Goal: Task Accomplishment & Management: Use online tool/utility

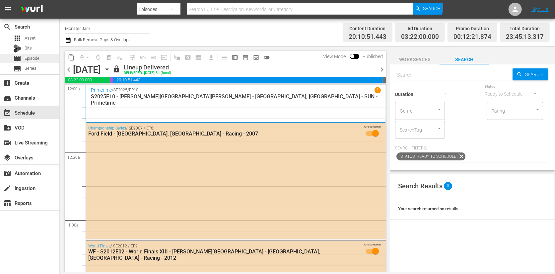
click at [46, 59] on div "movie Episode" at bounding box center [29, 58] width 59 height 9
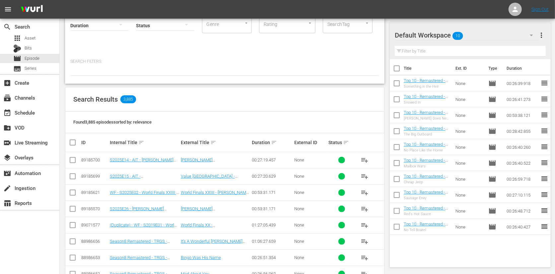
scroll to position [62, 0]
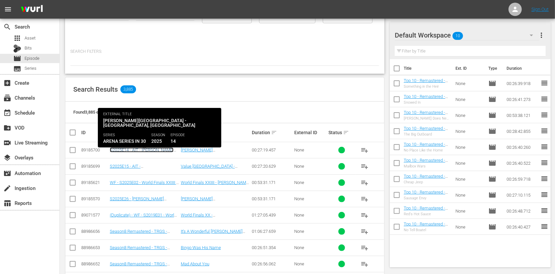
click at [140, 151] on link "S2025E14 - AIT - Resch Center - Green Bay, WI" at bounding box center [142, 157] width 64 height 20
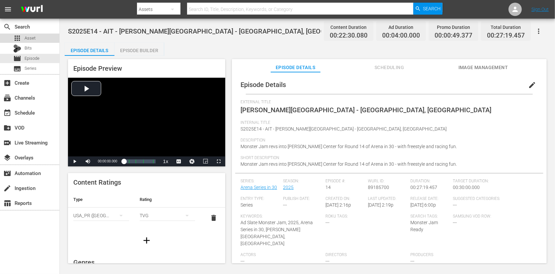
click at [35, 40] on span "Asset" at bounding box center [30, 38] width 11 height 7
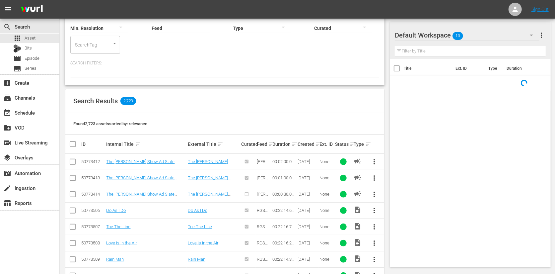
scroll to position [75, 0]
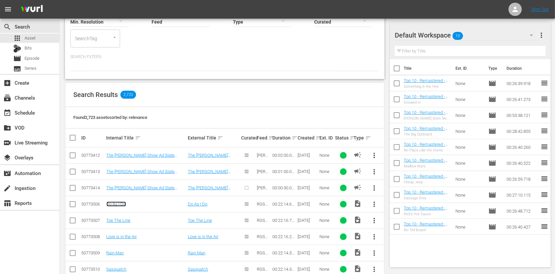
click at [120, 201] on link "Do As I Do" at bounding box center [117, 203] width 20 height 5
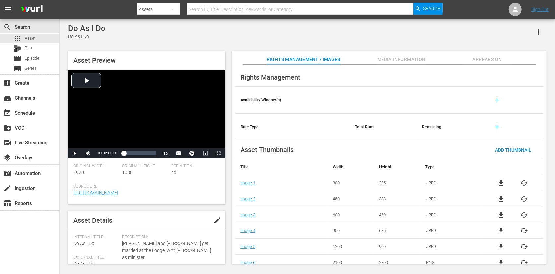
click at [494, 128] on span "add" at bounding box center [498, 127] width 8 height 8
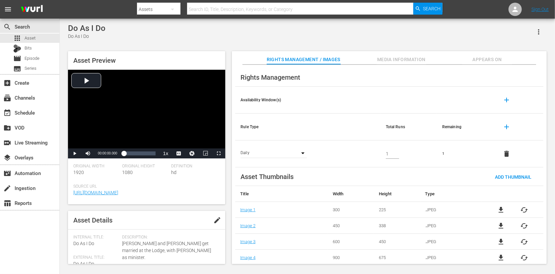
click at [291, 152] on div "Daily DAY" at bounding box center [274, 154] width 66 height 8
click at [299, 152] on div "Daily DAY" at bounding box center [274, 154] width 66 height 8
click at [304, 151] on div "Daily DAY" at bounding box center [274, 154] width 66 height 8
click at [301, 155] on div "Daily DAY" at bounding box center [274, 154] width 66 height 8
click at [302, 154] on div "Daily DAY" at bounding box center [274, 154] width 66 height 8
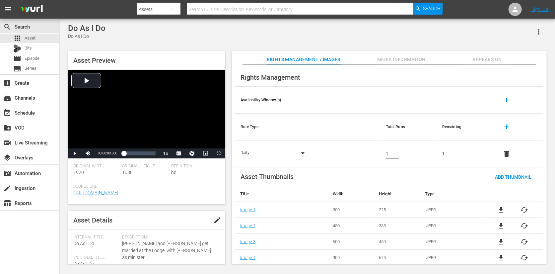
click at [303, 154] on div "Daily DAY" at bounding box center [274, 154] width 66 height 8
click at [305, 153] on div "Daily DAY" at bounding box center [274, 154] width 66 height 8
click at [306, 153] on div "Daily DAY" at bounding box center [274, 154] width 66 height 8
click at [304, 153] on div "Daily DAY" at bounding box center [274, 154] width 66 height 8
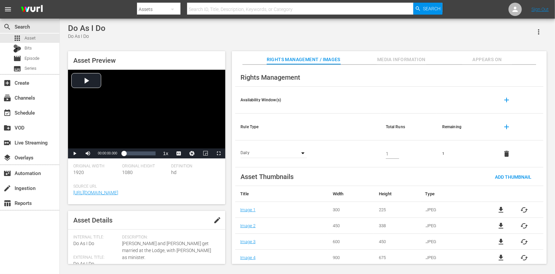
drag, startPoint x: 299, startPoint y: 153, endPoint x: 293, endPoint y: 154, distance: 5.7
click at [298, 153] on div "Daily DAY" at bounding box center [274, 154] width 66 height 8
click at [281, 153] on body "menu Search By Assets Search ID, Title, Description, Keywords, or Category Sear…" at bounding box center [277, 137] width 555 height 274
click at [329, 131] on div at bounding box center [277, 137] width 555 height 274
click at [504, 152] on span "delete" at bounding box center [507, 154] width 8 height 8
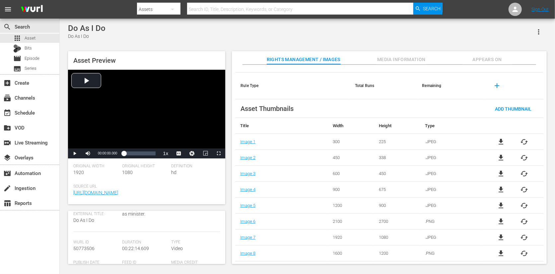
scroll to position [71, 0]
click at [172, 223] on span "Video" at bounding box center [177, 220] width 12 height 5
click at [180, 223] on span "Video" at bounding box center [177, 220] width 12 height 5
click at [310, 57] on span "Rights Management / Images" at bounding box center [304, 59] width 74 height 8
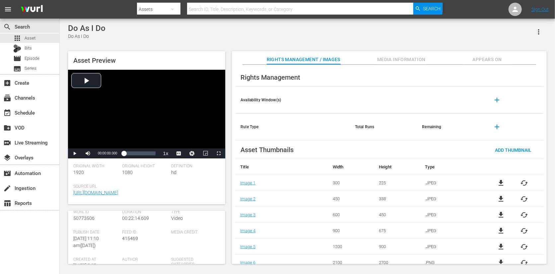
scroll to position [74, 0]
drag, startPoint x: 95, startPoint y: 225, endPoint x: 73, endPoint y: 224, distance: 21.3
click at [73, 224] on div "Wurl Id 50773506" at bounding box center [97, 219] width 49 height 20
drag, startPoint x: 73, startPoint y: 224, endPoint x: 77, endPoint y: 225, distance: 4.0
click at [74, 221] on span "50773506" at bounding box center [83, 217] width 21 height 5
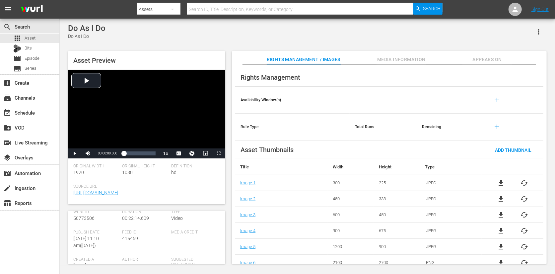
scroll to position [0, 0]
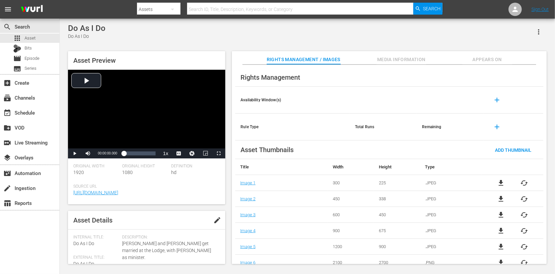
click at [83, 39] on div "Do As I Do" at bounding box center [87, 36] width 38 height 7
click at [41, 55] on div "movie Episode" at bounding box center [29, 58] width 59 height 9
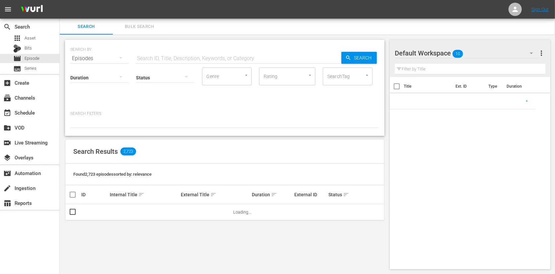
click at [178, 59] on input "text" at bounding box center [238, 58] width 206 height 16
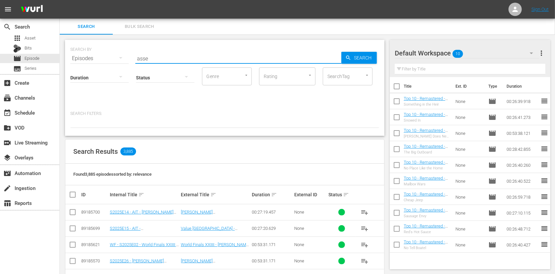
type input "asset"
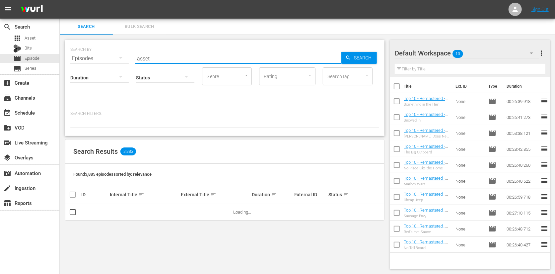
drag, startPoint x: 145, startPoint y: 57, endPoint x: 127, endPoint y: 55, distance: 17.7
click at [127, 55] on div "SEARCH BY Search By Episodes Search ID, Title, Description, Keywords, or Catego…" at bounding box center [224, 54] width 309 height 24
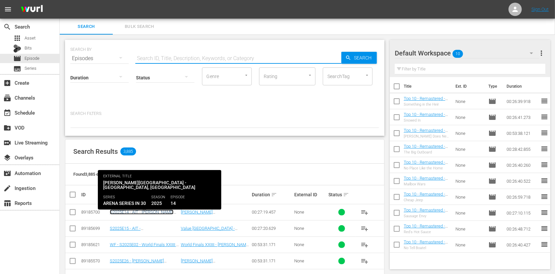
click at [143, 211] on link "S2025E14 - AIT - Resch Center - Green Bay, WI" at bounding box center [142, 219] width 64 height 20
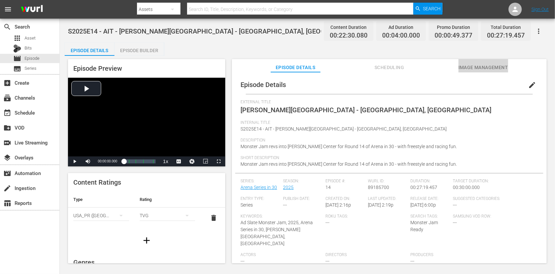
click at [479, 70] on span "Image Management" at bounding box center [484, 67] width 50 height 8
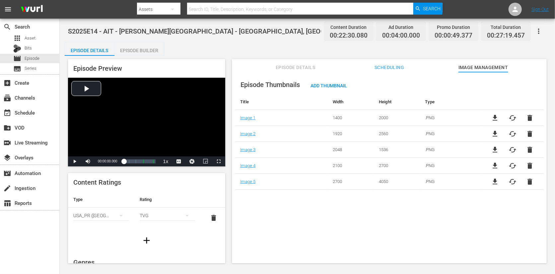
click at [364, 70] on div "Episode Details Scheduling Image Management" at bounding box center [390, 65] width 282 height 13
drag, startPoint x: 378, startPoint y: 69, endPoint x: 331, endPoint y: 70, distance: 47.8
click at [378, 69] on span "Scheduling" at bounding box center [390, 67] width 50 height 8
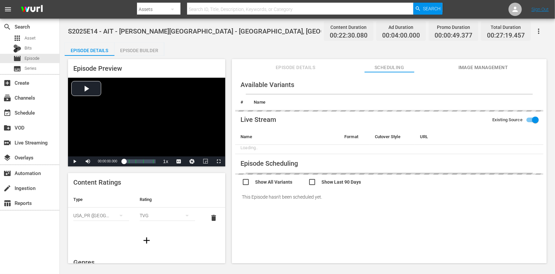
click at [287, 65] on span "Episode Details" at bounding box center [296, 67] width 50 height 8
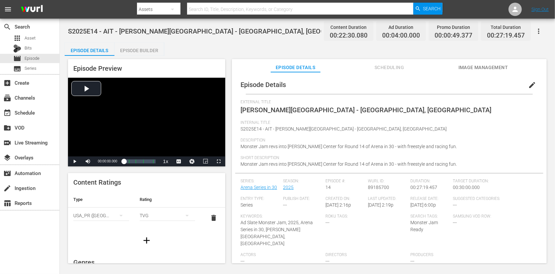
click at [229, 92] on div "Episode Preview Video Player is loading. Play Video Play Mute Current Time 00:0…" at bounding box center [308, 162] width 486 height 213
click at [156, 215] on div "TVG" at bounding box center [168, 215] width 56 height 19
click at [58, 204] on div "TVY TVY7 TVG TVPG TV14 TVMA" at bounding box center [277, 137] width 555 height 274
drag, startPoint x: 63, startPoint y: 203, endPoint x: 70, endPoint y: 212, distance: 11.6
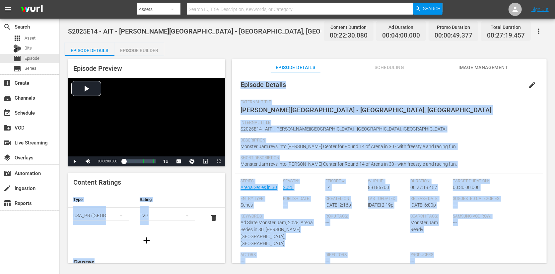
click at [100, 215] on div "USA_PR (United States of America)" at bounding box center [101, 215] width 56 height 19
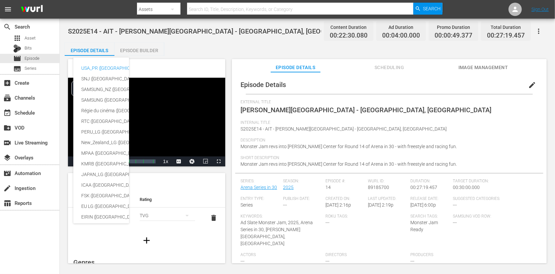
click at [62, 196] on div "USA_PR (United States of America) SNJ (Brazil) SAMSUNG_NZ (New Zealand) SAMSUNG…" at bounding box center [277, 137] width 555 height 274
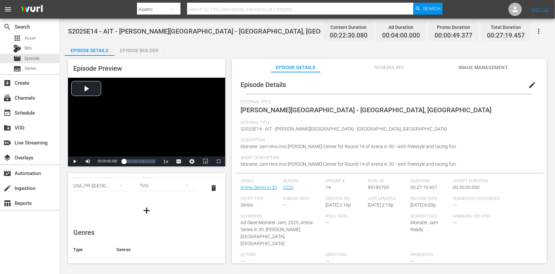
scroll to position [2, 0]
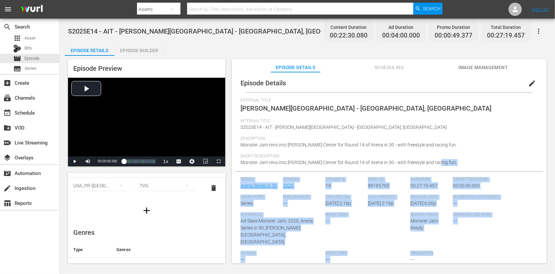
drag, startPoint x: 461, startPoint y: 241, endPoint x: 295, endPoint y: 167, distance: 181.8
click at [295, 167] on div "Episode Details edit External Title Resch Center - Green Bay, WI Internal Title…" at bounding box center [389, 177] width 308 height 207
click at [384, 179] on span "Wurl ID:" at bounding box center [387, 179] width 39 height 5
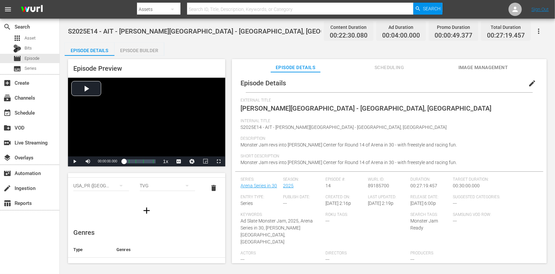
click at [266, 269] on div "No External IDs" at bounding box center [389, 275] width 308 height 12
click at [346, 78] on div "Episode Details edit" at bounding box center [389, 83] width 308 height 19
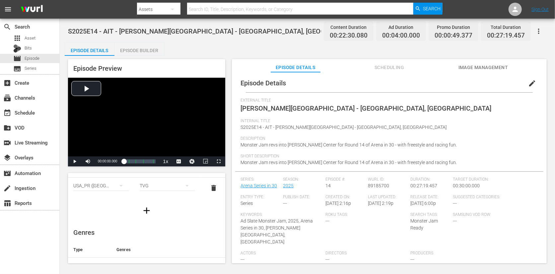
click at [385, 66] on span "Scheduling" at bounding box center [390, 67] width 50 height 8
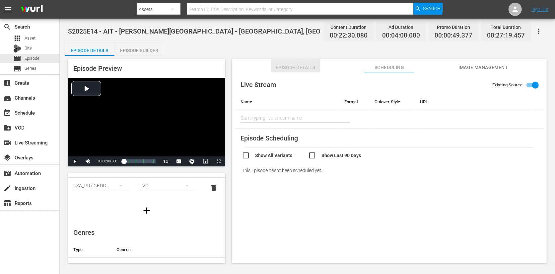
click at [289, 66] on span "Episode Details" at bounding box center [296, 67] width 50 height 8
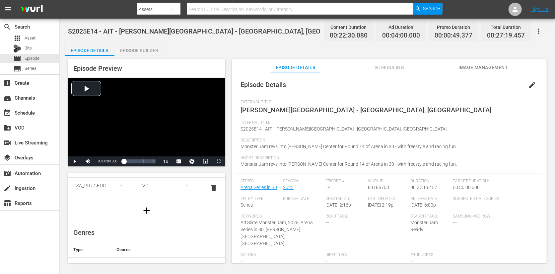
click at [267, 42] on div "Episode Details Episode Builder Episode Preview Video Player is loading. Play V…" at bounding box center [308, 155] width 486 height 226
click at [145, 49] on div "Episode Builder" at bounding box center [140, 50] width 50 height 16
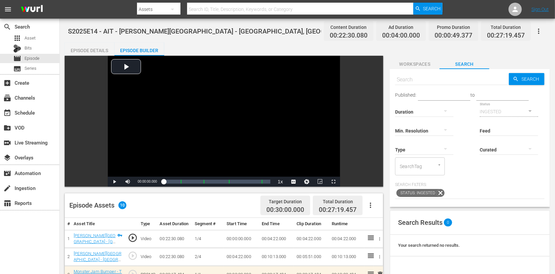
click at [63, 129] on div "S2025E14 - AIT - Resch Center - Green Bay, WI Content Duration 00:22:30.080 Ad …" at bounding box center [308, 233] width 496 height 428
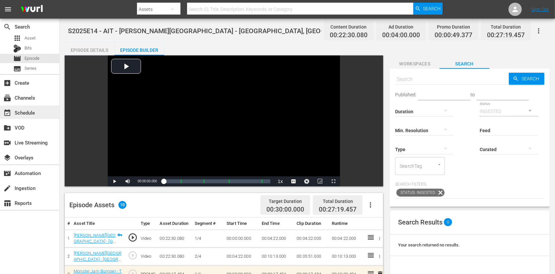
click at [43, 106] on div "event_available Schedule" at bounding box center [29, 112] width 59 height 13
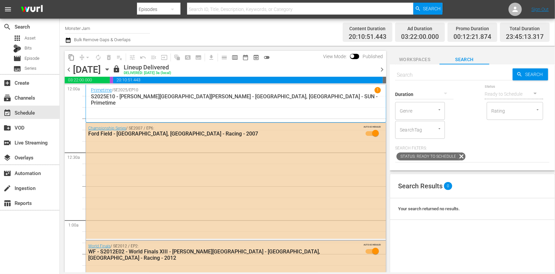
click at [382, 70] on span "chevron_right" at bounding box center [382, 69] width 8 height 8
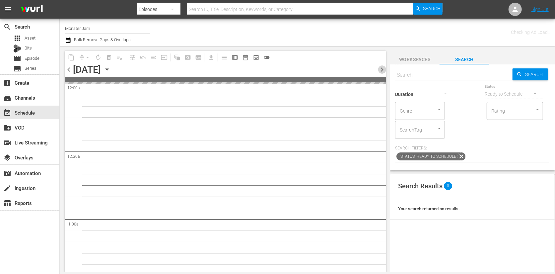
click at [382, 70] on span "chevron_right" at bounding box center [382, 69] width 8 height 8
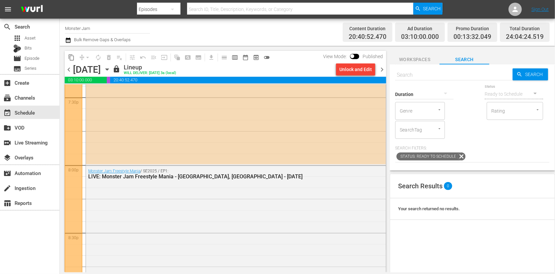
scroll to position [2627, 0]
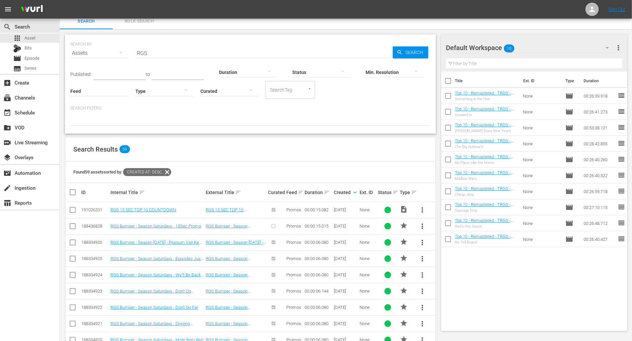
click at [239, 163] on div "Found 59 assets sorted by: Created At: desc" at bounding box center [250, 173] width 370 height 22
drag, startPoint x: 169, startPoint y: 155, endPoint x: 74, endPoint y: 148, distance: 94.5
click at [74, 148] on div "Search Results 59" at bounding box center [250, 150] width 370 height 24
drag, startPoint x: 75, startPoint y: 148, endPoint x: 96, endPoint y: 151, distance: 20.4
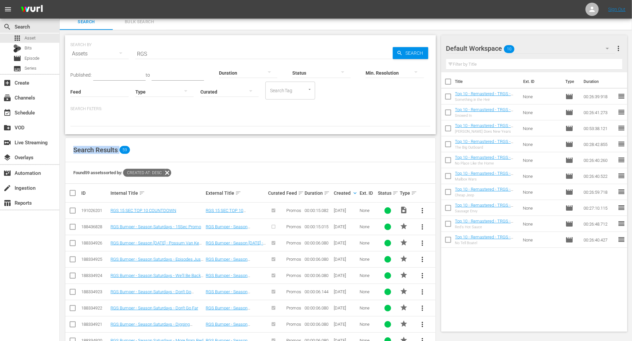
click at [76, 148] on span "Search Results" at bounding box center [95, 150] width 44 height 8
drag, startPoint x: 171, startPoint y: 153, endPoint x: 74, endPoint y: 148, distance: 96.7
click at [74, 148] on div "Search Results 59" at bounding box center [250, 150] width 370 height 24
click at [172, 153] on div "Search Results 59" at bounding box center [250, 150] width 370 height 24
click at [173, 152] on div "Search Results 59" at bounding box center [250, 150] width 370 height 24
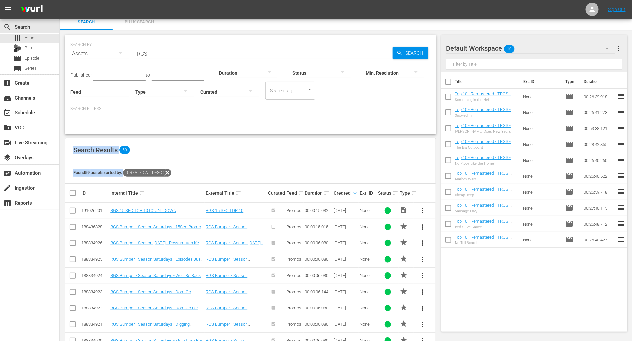
drag, startPoint x: 212, startPoint y: 176, endPoint x: 70, endPoint y: 146, distance: 145.3
click at [70, 146] on div "Search Results 59 Found 59 assets sorted by: Created At: desc ID Internal Title…" at bounding box center [250, 341] width 371 height 407
click at [71, 147] on div "Search Results 59" at bounding box center [250, 150] width 370 height 24
drag, startPoint x: 123, startPoint y: 159, endPoint x: 190, endPoint y: 179, distance: 68.8
click at [190, 179] on div "Search Results 59 Found 59 assets sorted by: Created At: desc ID Internal Title…" at bounding box center [250, 341] width 371 height 407
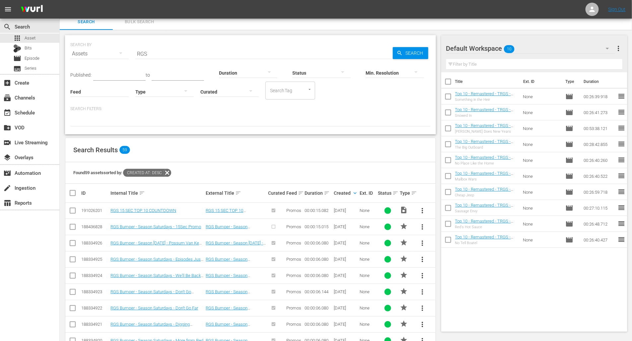
click at [198, 170] on div "Found 59 assets sorted by: Created At: desc" at bounding box center [250, 173] width 370 height 22
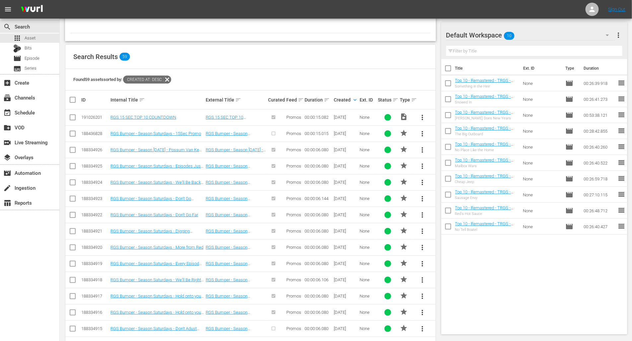
scroll to position [0, 0]
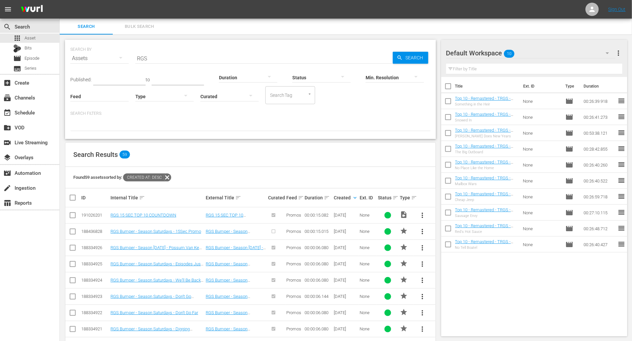
click at [160, 56] on input "RGS" at bounding box center [264, 58] width 258 height 16
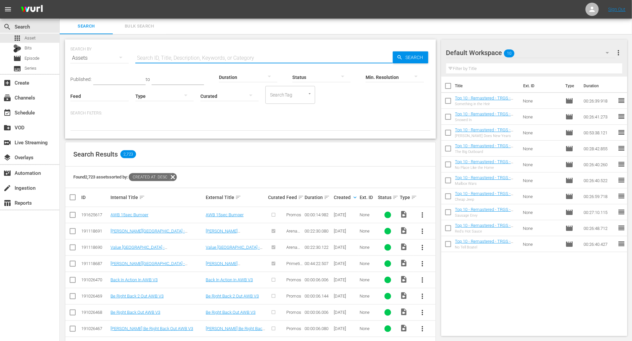
scroll to position [2, 0]
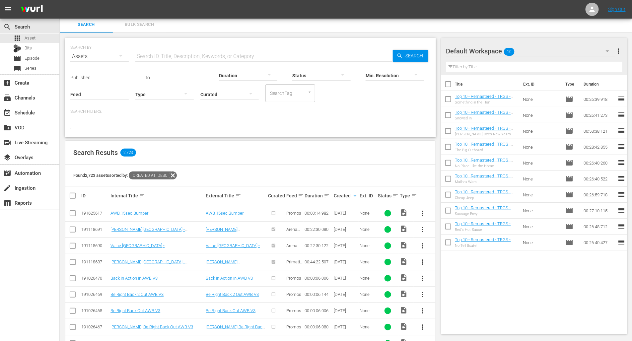
click at [239, 144] on div "Search Results 2,723" at bounding box center [250, 153] width 370 height 24
click at [239, 138] on div "SEARCH BY Search By Assets Search ID, Title, Description, Keywords, or Category…" at bounding box center [251, 296] width 382 height 526
click at [36, 113] on div "event_available Schedule" at bounding box center [18, 112] width 37 height 6
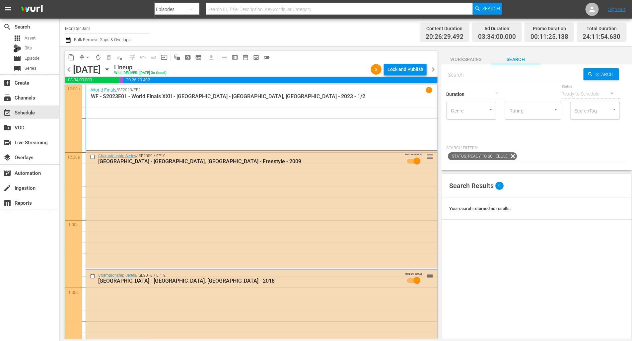
scroll to position [48, 0]
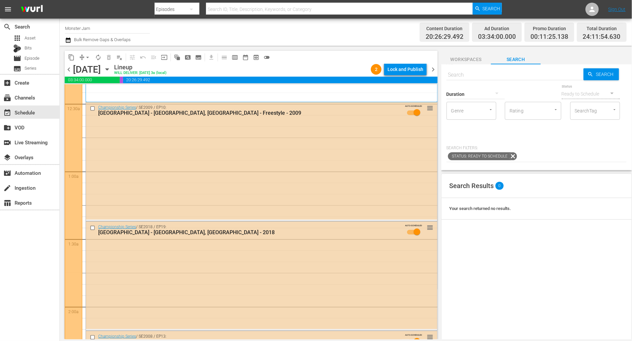
click at [324, 42] on div "Channel Title Monster Jam Bulk Remove Gaps & Overlaps" at bounding box center [218, 32] width 306 height 24
click at [324, 46] on div "content_copy compress arrow_drop_down autorenew_outlined delete_forever_outline…" at bounding box center [250, 193] width 380 height 294
click at [295, 42] on div "Channel Title Monster Jam Bulk Remove Gaps & Overlaps" at bounding box center [218, 32] width 306 height 24
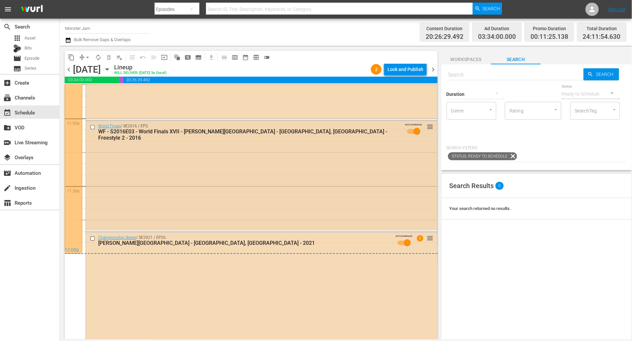
scroll to position [3080, 0]
